Goal: Transaction & Acquisition: Purchase product/service

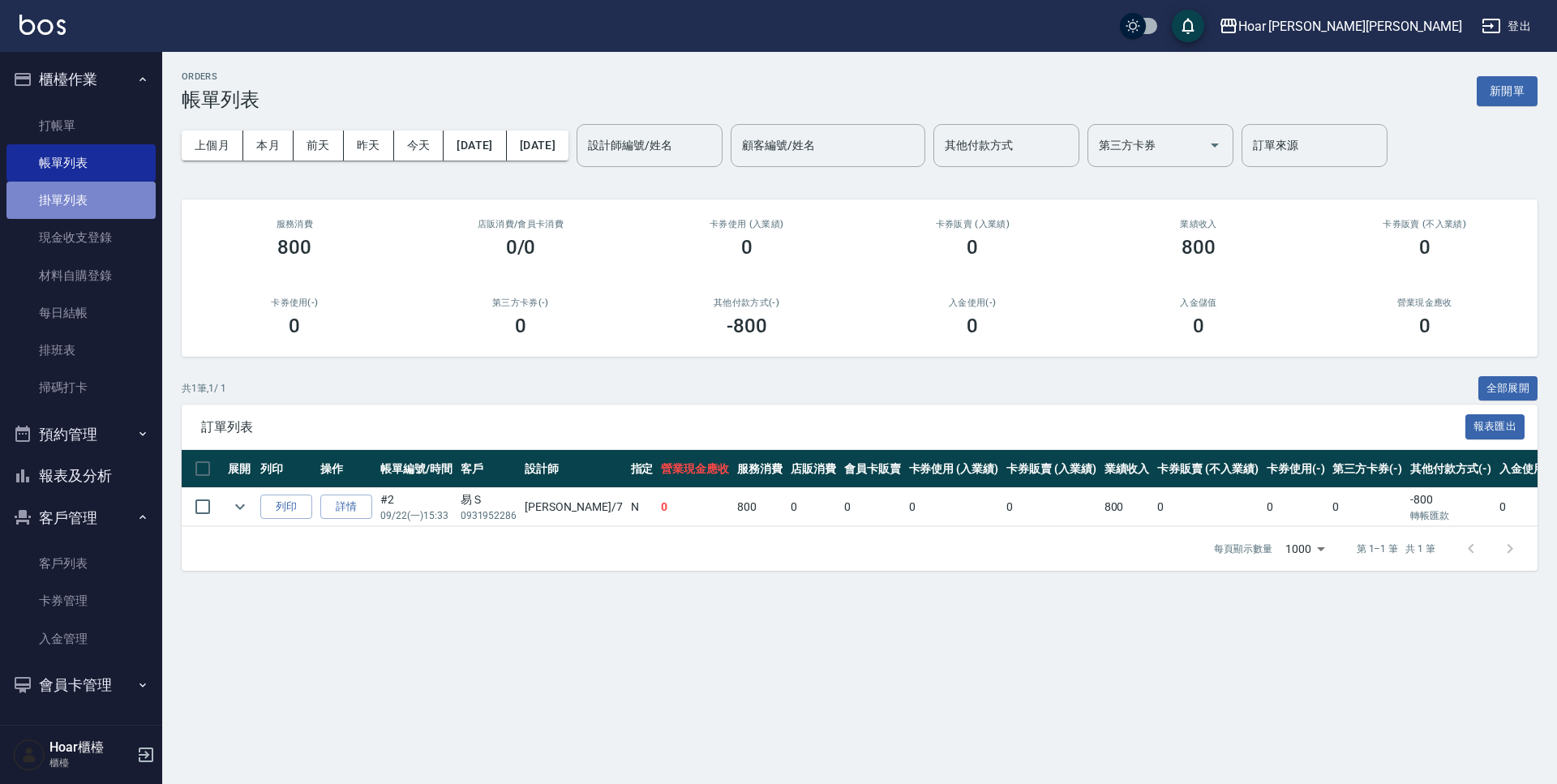
click at [74, 188] on link "掛單列表" at bounding box center [81, 200] width 150 height 37
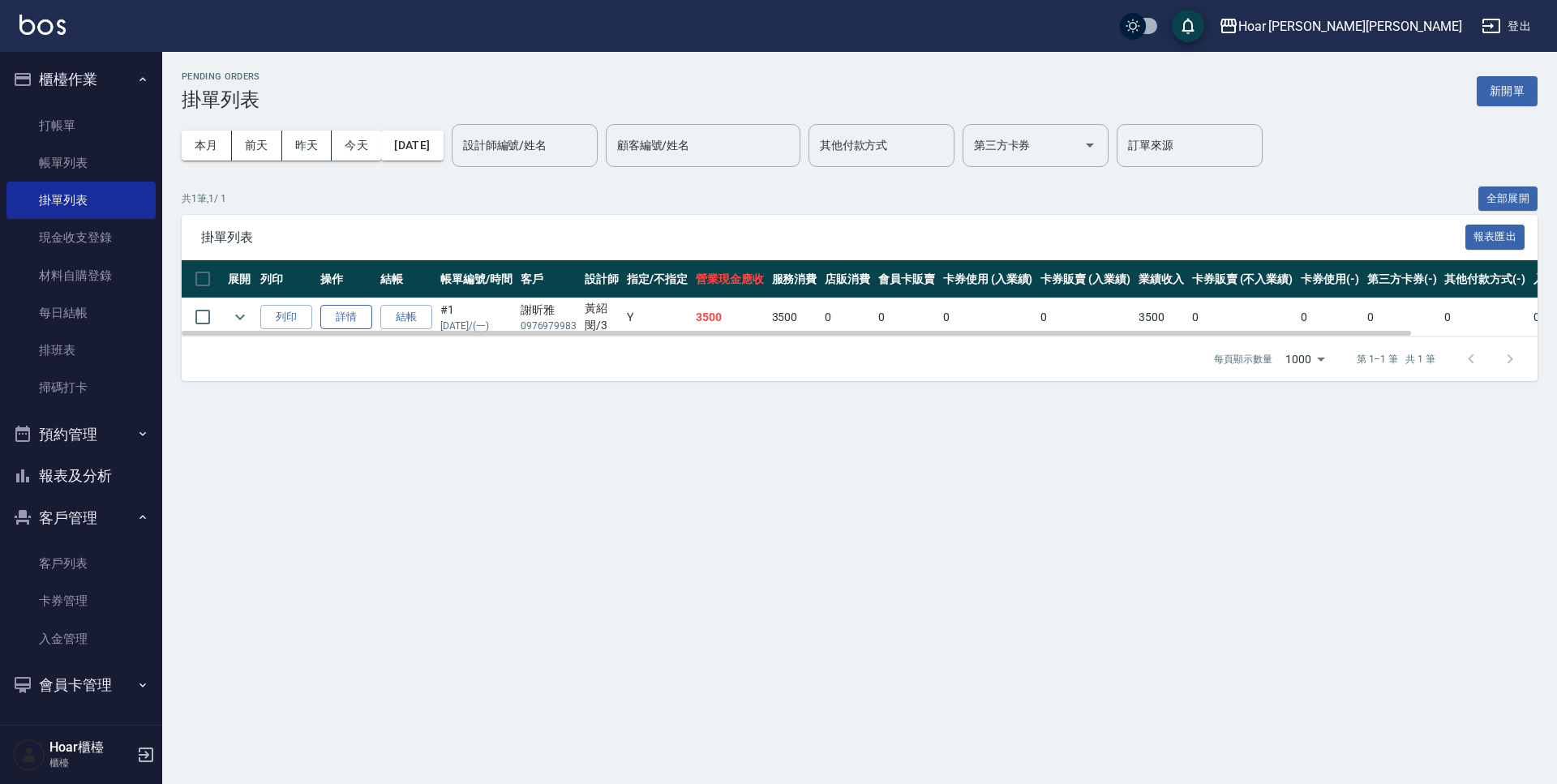
click at [362, 314] on link "詳情" at bounding box center [346, 318] width 52 height 25
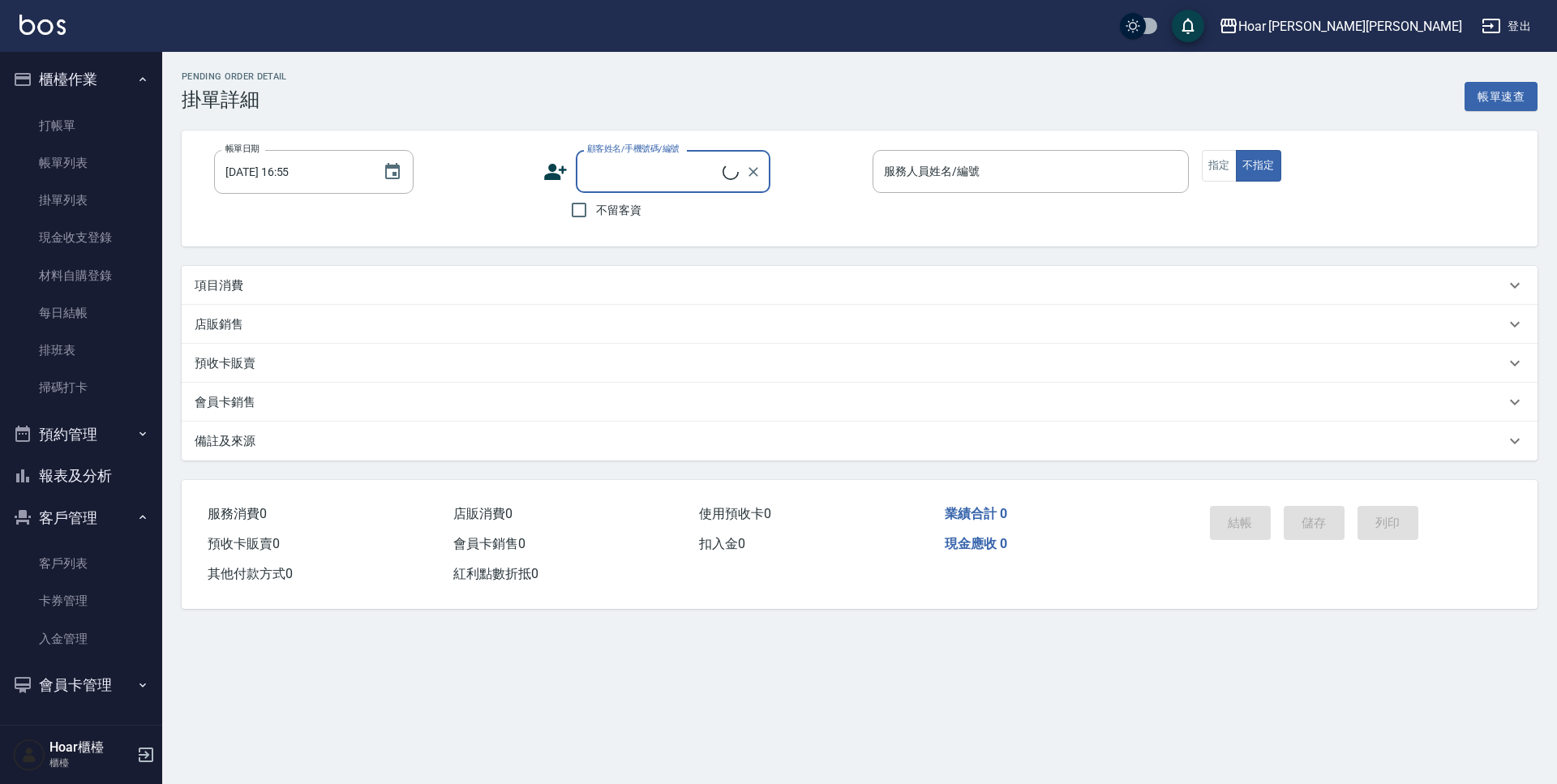
scroll to position [1, 0]
type input "[DATE] 12:51"
type input "Shami-3"
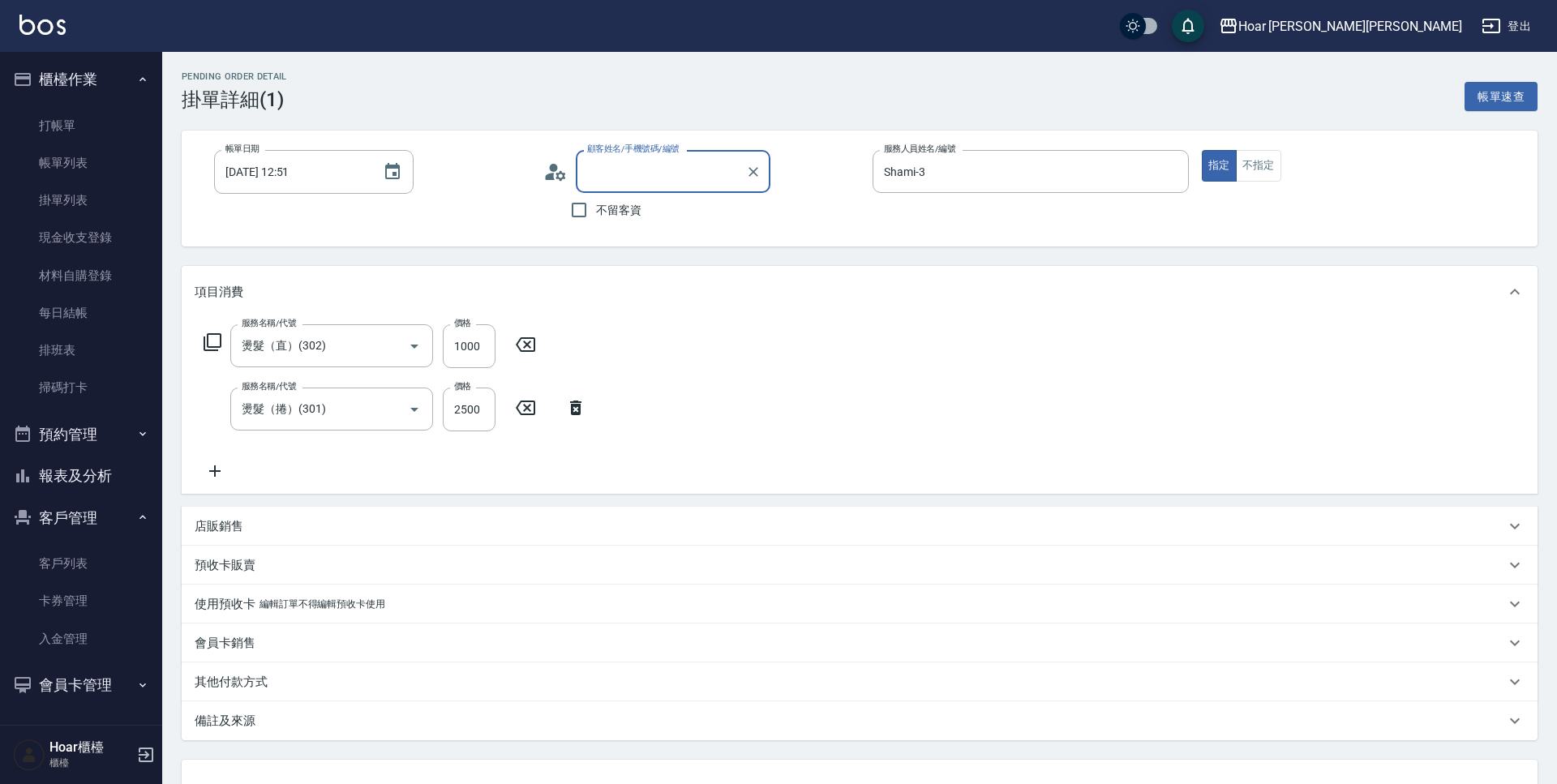
type input "[PERSON_NAME]/0976979983/"
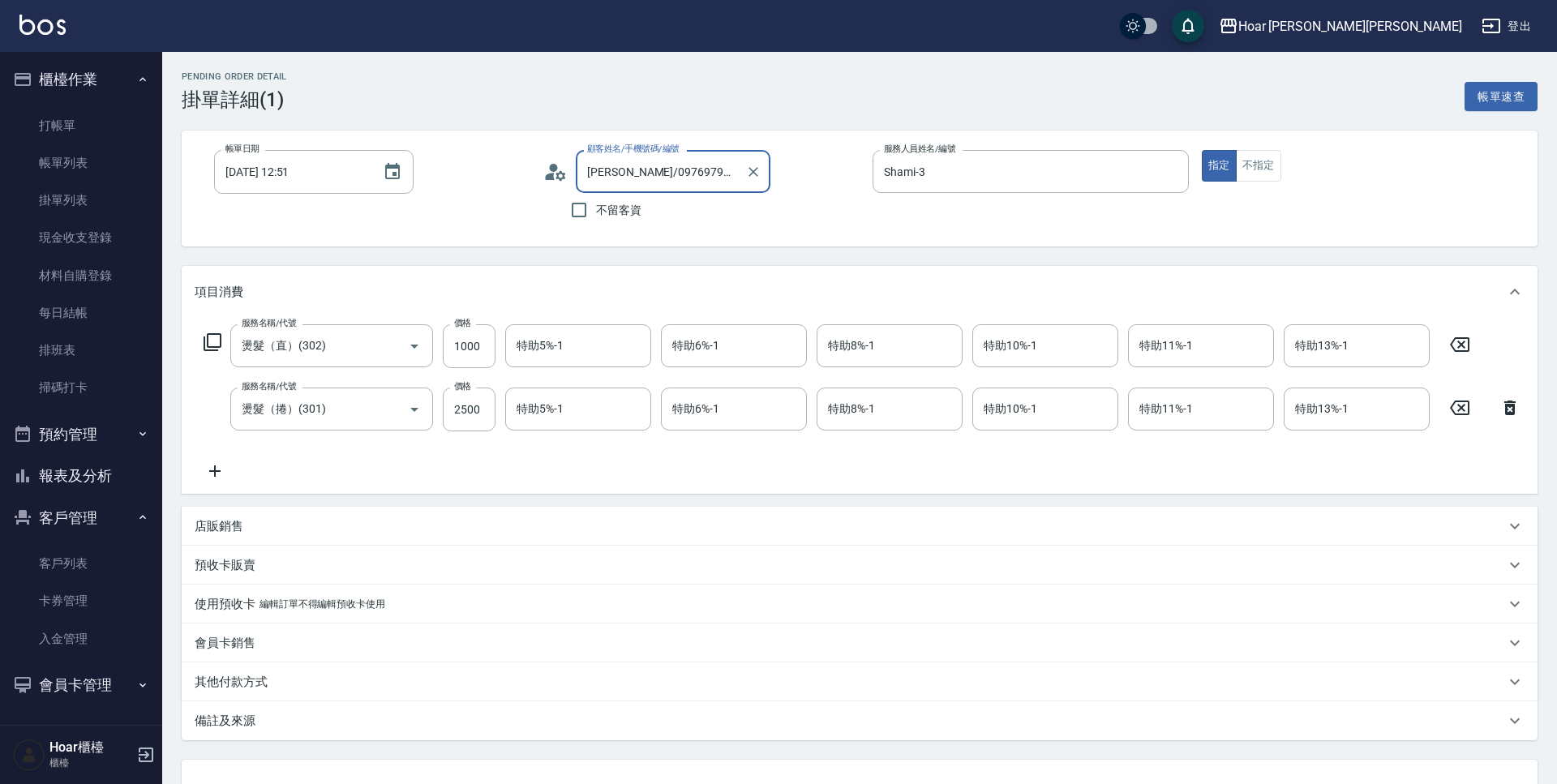
scroll to position [132, 0]
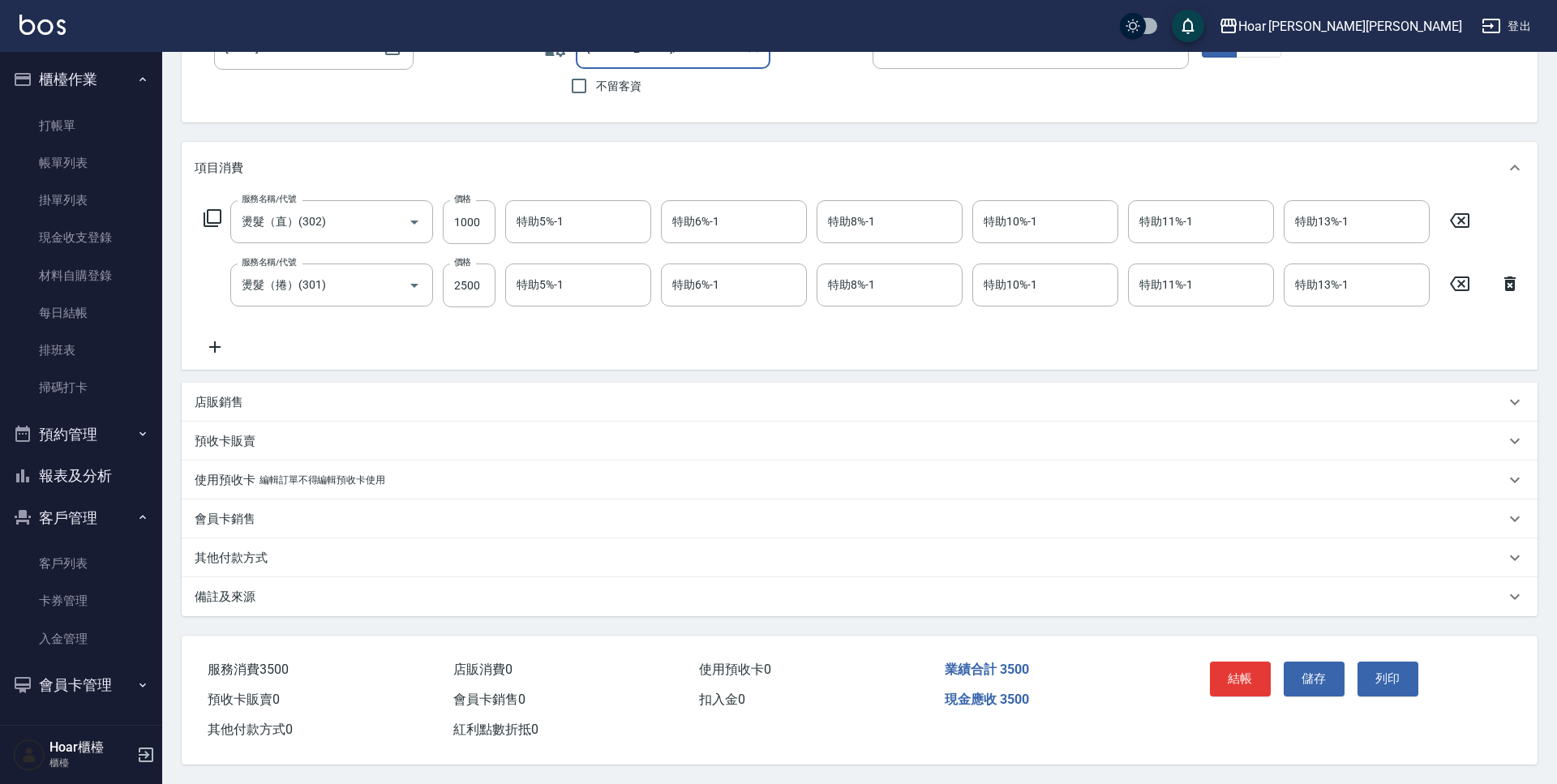
click at [251, 553] on p "其他付款方式" at bounding box center [231, 558] width 73 height 17
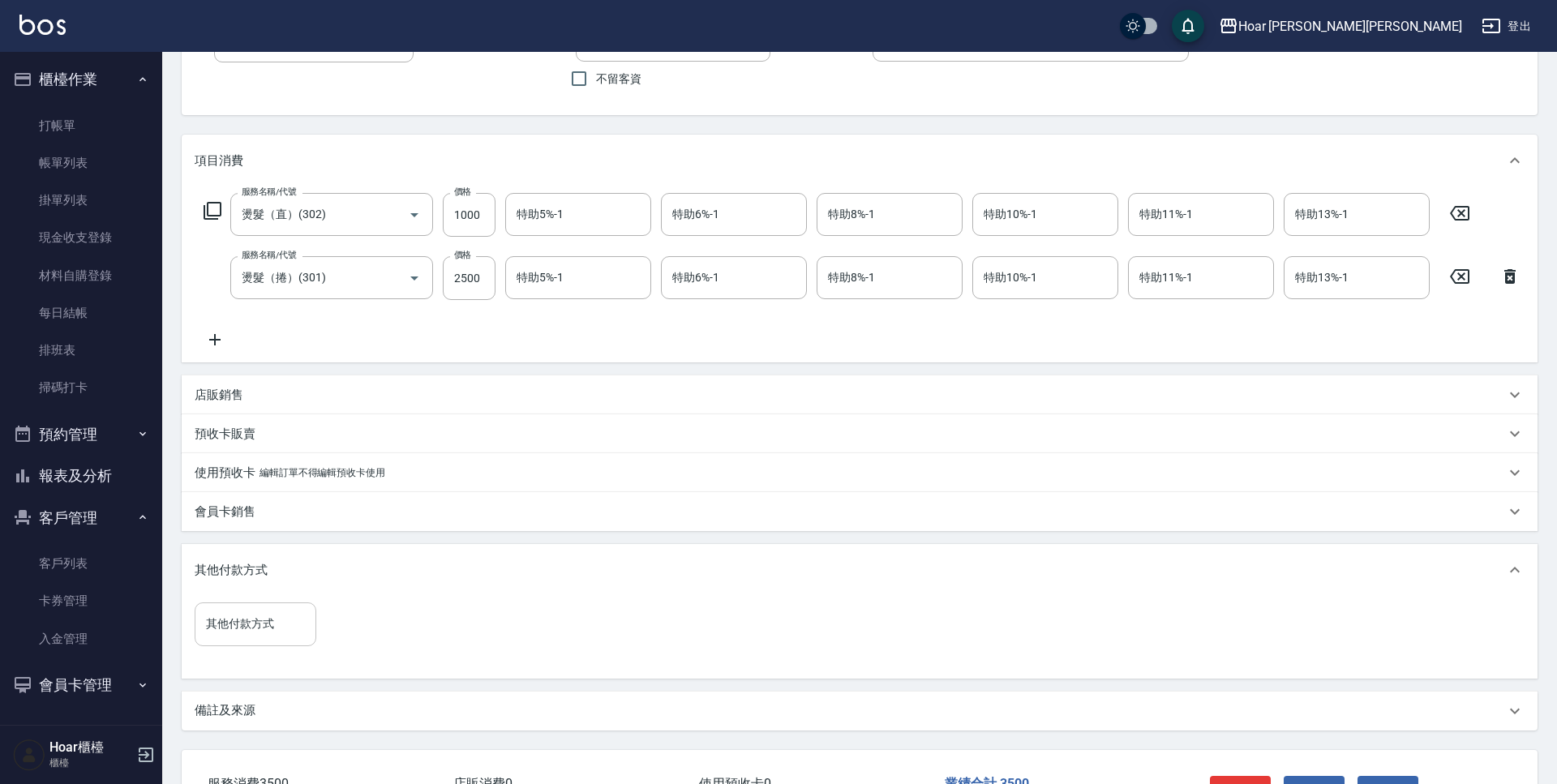
click at [277, 621] on input "其他付款方式" at bounding box center [255, 624] width 107 height 28
drag, startPoint x: 243, startPoint y: 724, endPoint x: 292, endPoint y: 703, distance: 53.3
click at [243, 724] on span "信用卡" at bounding box center [255, 720] width 122 height 27
type input "信用卡"
click at [359, 629] on input "0" at bounding box center [386, 624] width 122 height 44
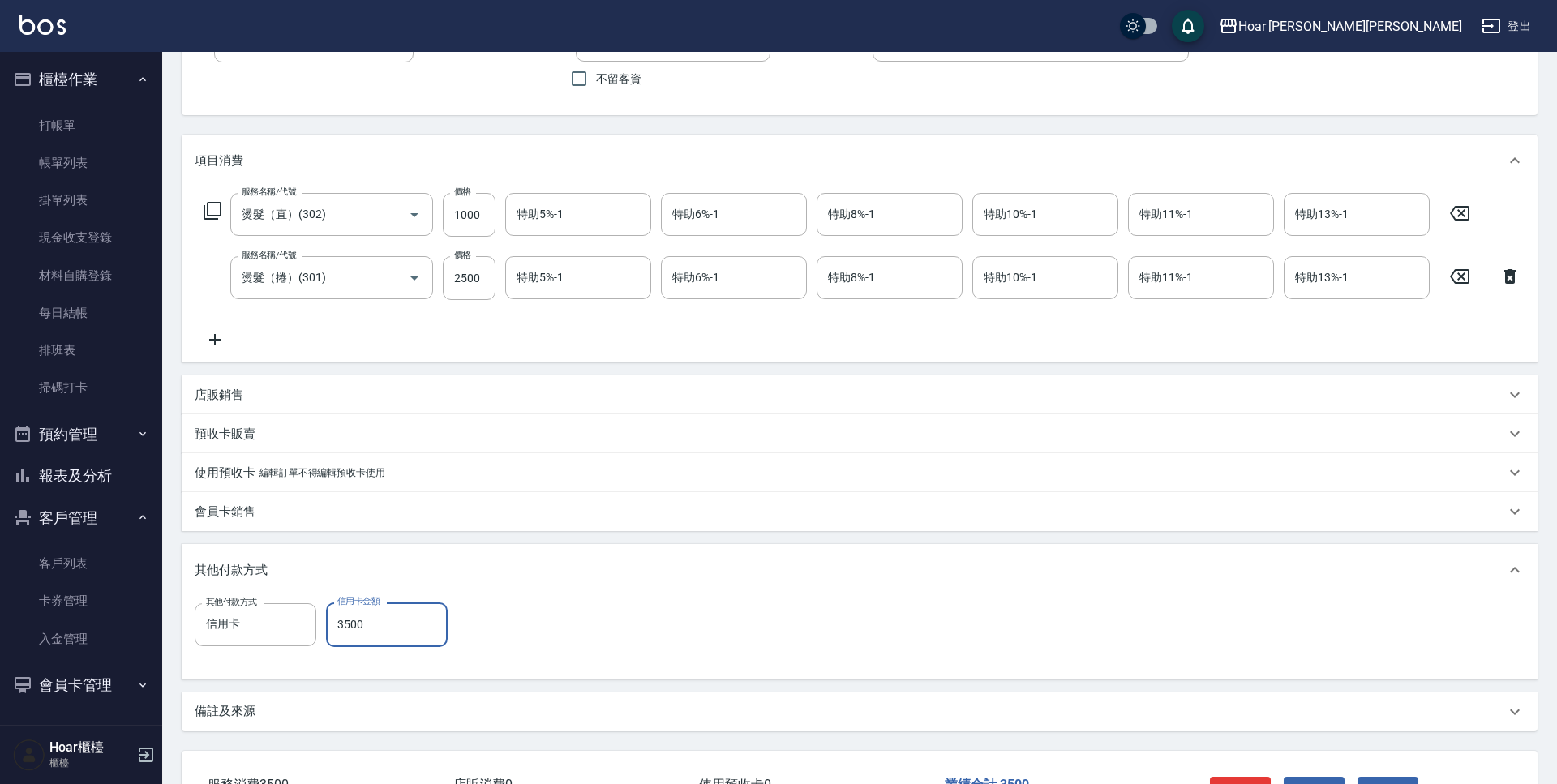
scroll to position [254, 0]
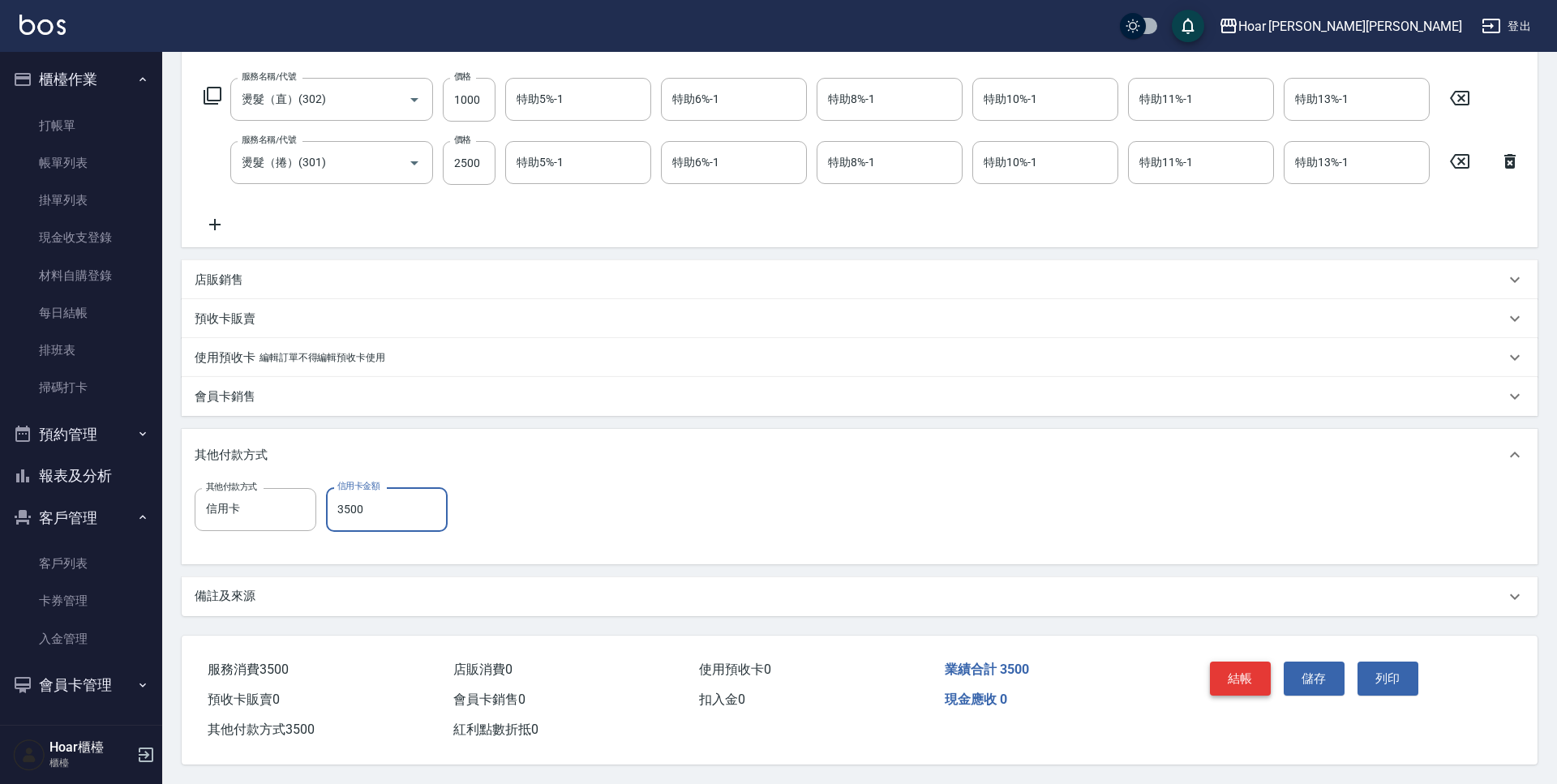
type input "3500"
click at [1260, 668] on button "結帳" at bounding box center [1240, 678] width 61 height 34
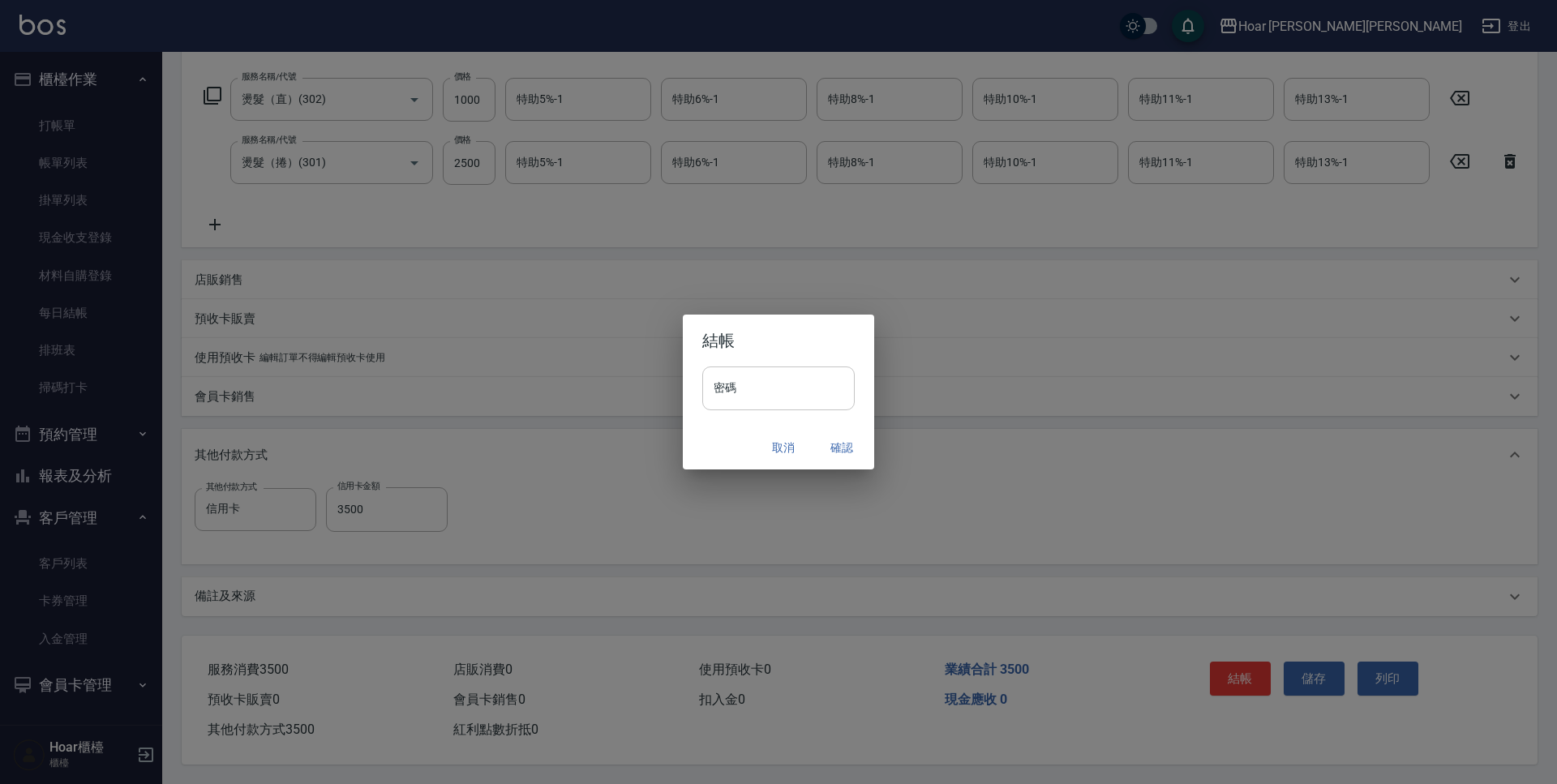
click at [776, 388] on input "密碼" at bounding box center [778, 388] width 152 height 44
type input "****"
click at [849, 451] on button "確認" at bounding box center [842, 449] width 52 height 30
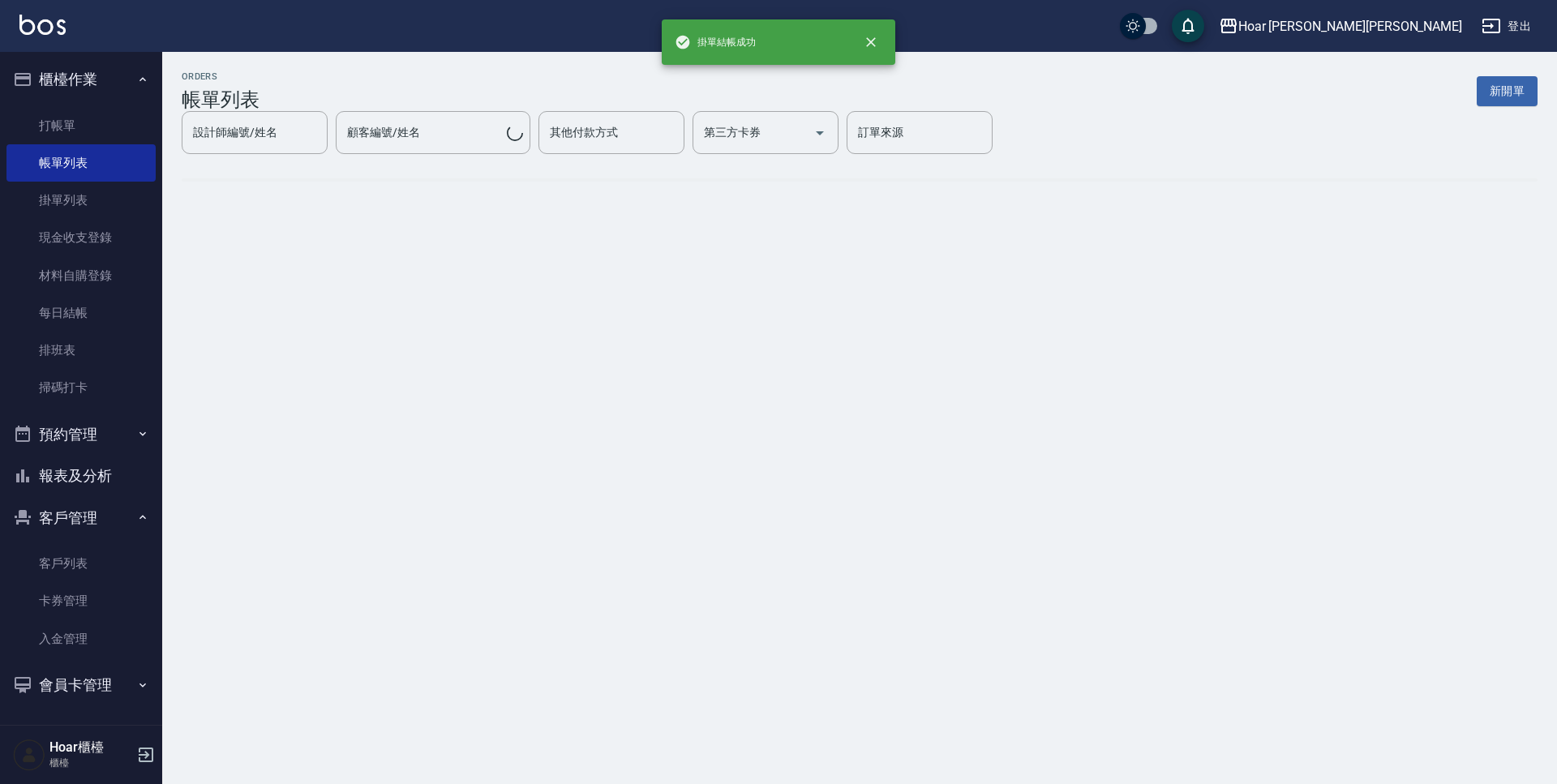
click at [850, 449] on div "ORDERS 帳單列表 新開單 設計師編號/姓名 設計師編號/姓名 顧客編號/姓名 顧客編號/姓名 其他付款方式 其他付款方式 第三方卡券 第三方卡券 訂單來…" at bounding box center [778, 392] width 1557 height 784
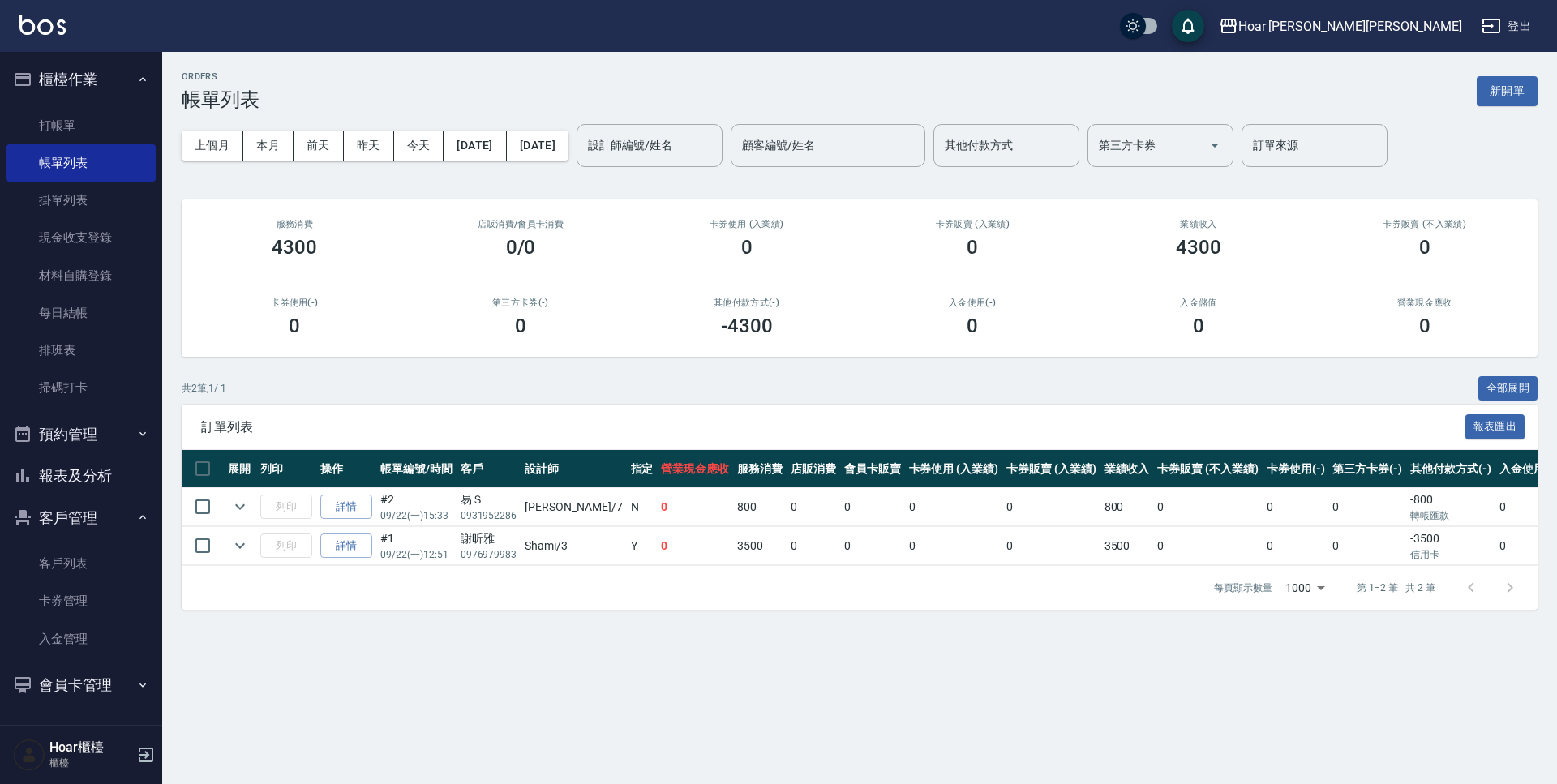
click at [854, 436] on div "訂單列表 報表匯出" at bounding box center [859, 427] width 1356 height 44
